Goal: Transaction & Acquisition: Subscribe to service/newsletter

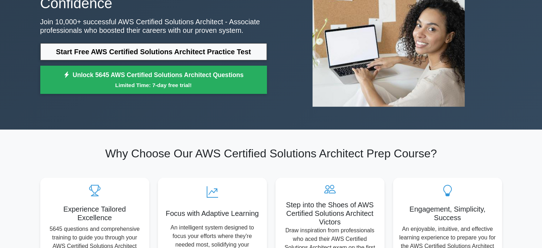
scroll to position [95, 0]
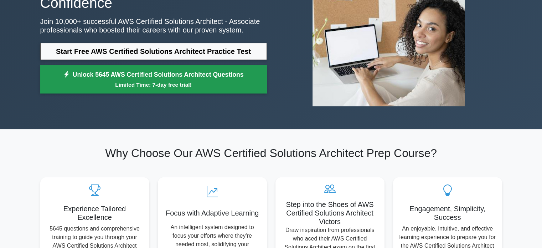
click at [209, 87] on small "Limited Time: 7-day free trial!" at bounding box center [153, 85] width 209 height 8
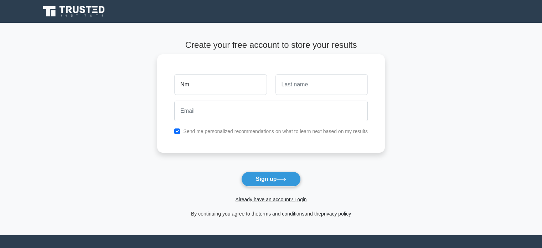
type input "N"
type input "Amit"
click at [312, 87] on input "text" at bounding box center [322, 84] width 92 height 21
type input "Verma"
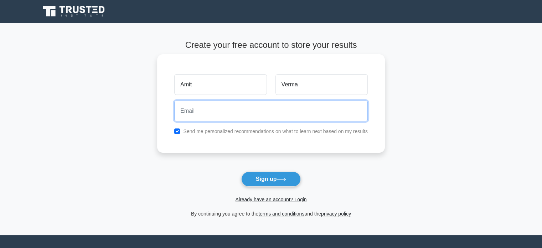
click at [298, 102] on input "email" at bounding box center [271, 111] width 194 height 21
paste input "a8651596@gmail.com"
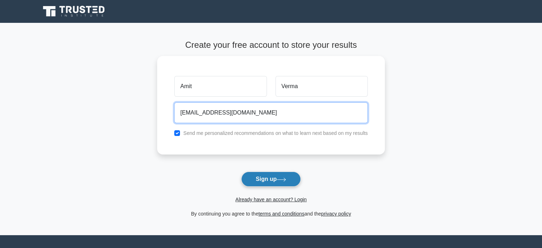
type input "a8651596@gmail.com"
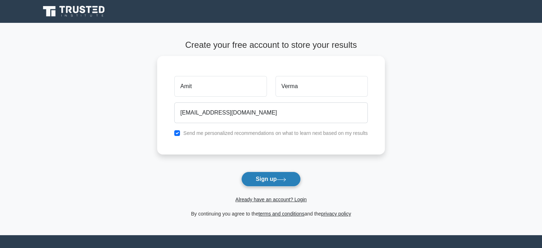
click at [268, 182] on button "Sign up" at bounding box center [271, 179] width 60 height 15
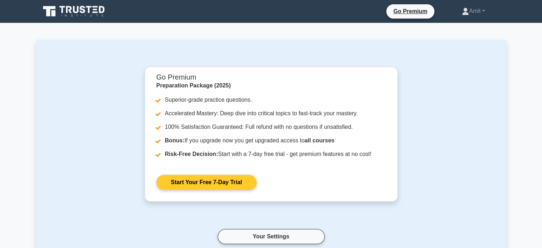
click at [204, 175] on link "Start Your Free 7-Day Trial" at bounding box center [207, 182] width 100 height 15
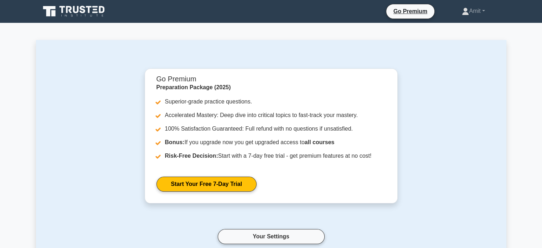
drag, startPoint x: 0, startPoint y: 0, endPoint x: 87, endPoint y: 15, distance: 88.7
click at [87, 15] on icon at bounding box center [74, 12] width 68 height 14
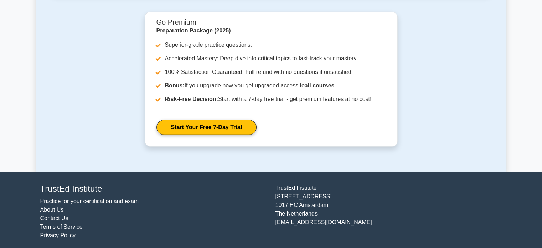
scroll to position [2211, 0]
